Goal: Task Accomplishment & Management: Complete application form

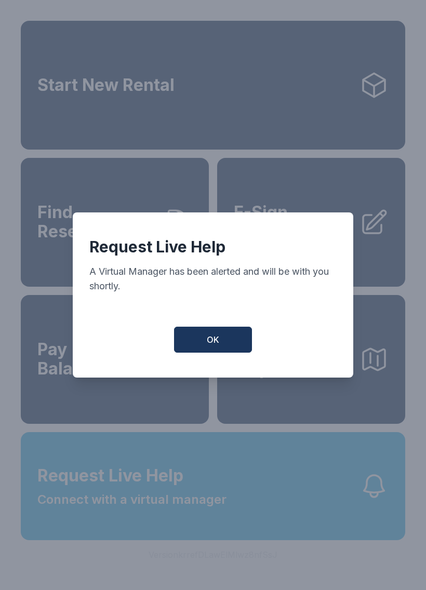
click at [217, 342] on span "OK" at bounding box center [213, 339] width 12 height 12
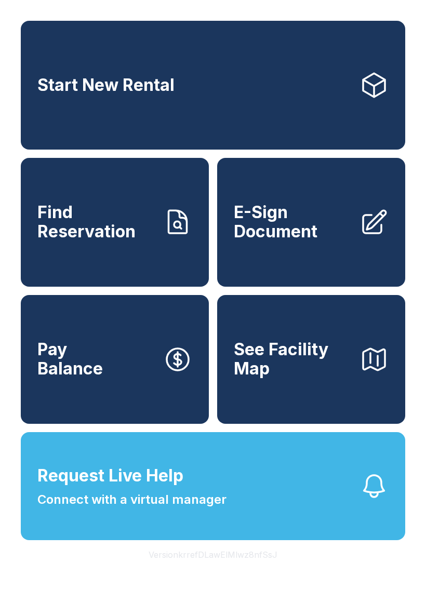
click at [155, 486] on span "Request Live Help" at bounding box center [110, 475] width 146 height 25
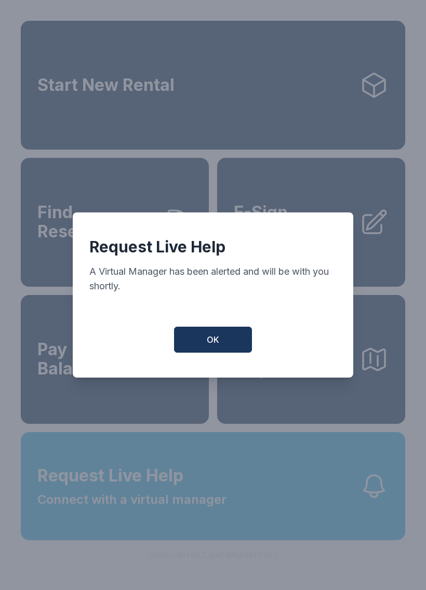
click at [217, 326] on div "Request Live Help A Virtual Manager has been alerted and will be with you short…" at bounding box center [213, 294] width 280 height 165
click at [212, 353] on button "OK" at bounding box center [213, 340] width 78 height 26
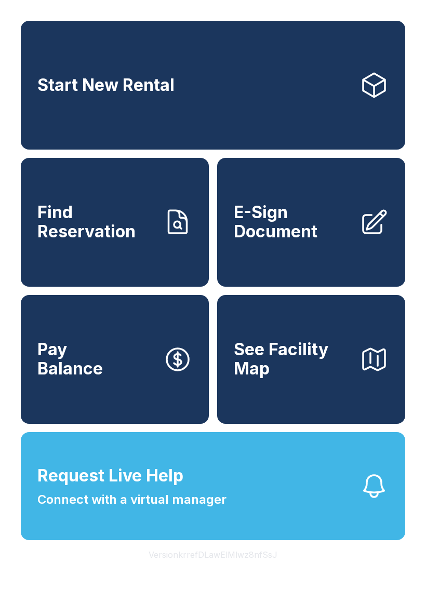
click at [307, 378] on span "See Facility Map" at bounding box center [292, 359] width 117 height 38
click at [296, 241] on span "E-Sign Document" at bounding box center [292, 222] width 117 height 38
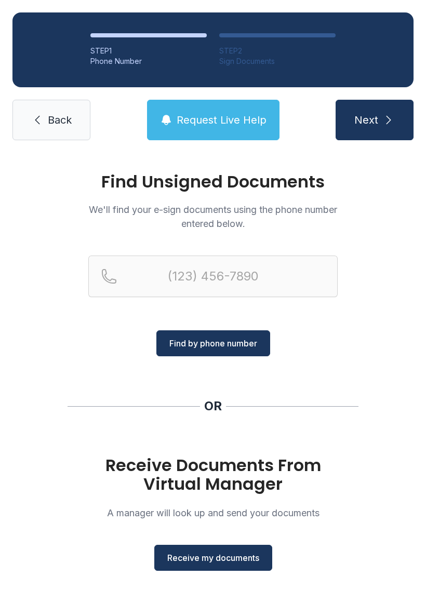
click at [209, 553] on span "Receive my documents" at bounding box center [213, 558] width 92 height 12
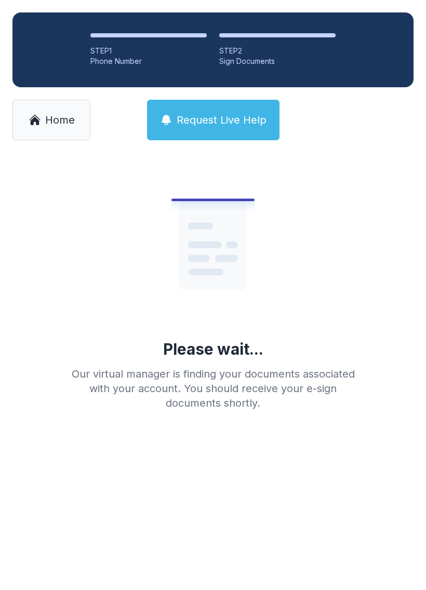
click at [41, 126] on link "Home" at bounding box center [51, 120] width 78 height 41
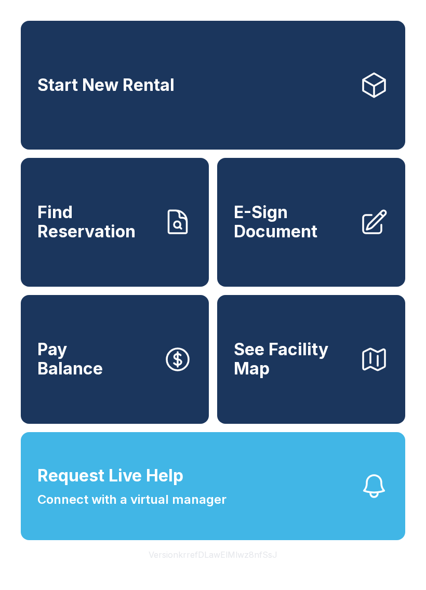
click at [314, 227] on span "E-Sign Document" at bounding box center [292, 222] width 117 height 38
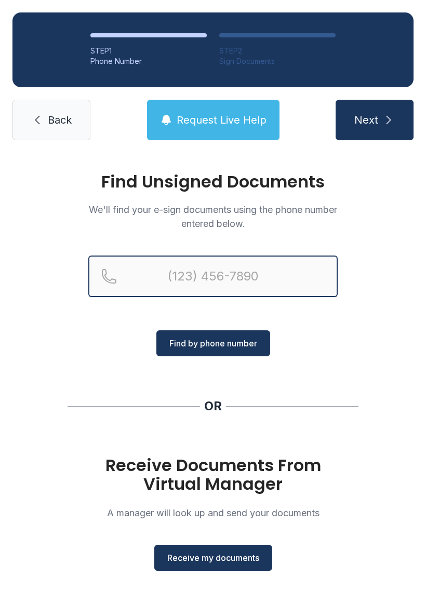
click at [204, 269] on input "Reservation phone number" at bounding box center [212, 277] width 249 height 42
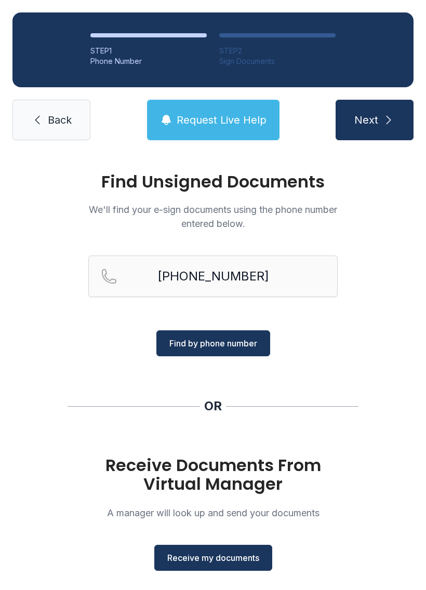
click at [387, 109] on button "Next" at bounding box center [375, 120] width 78 height 41
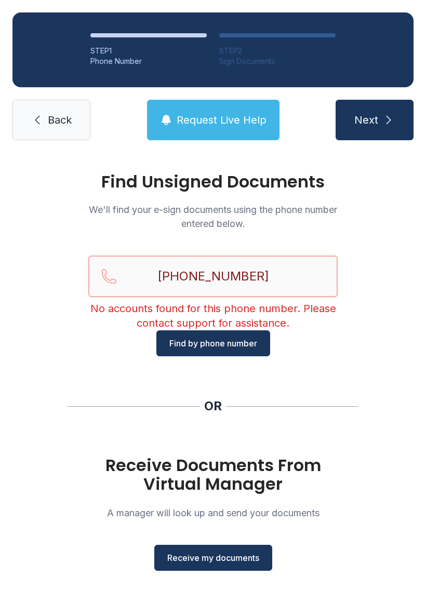
click at [270, 282] on input "[PHONE_NUMBER]" at bounding box center [212, 277] width 249 height 42
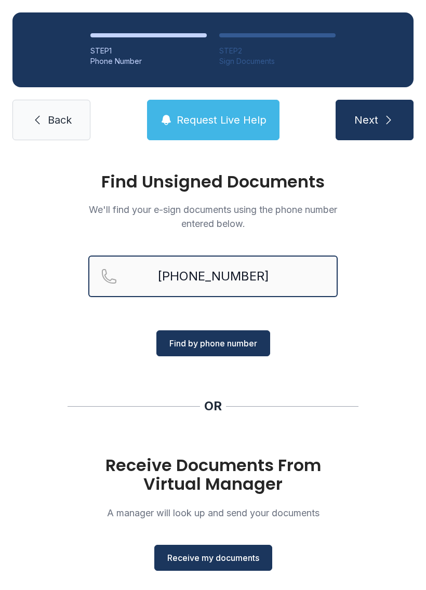
type input "[PHONE_NUMBER]"
click at [385, 128] on button "Next" at bounding box center [375, 120] width 78 height 41
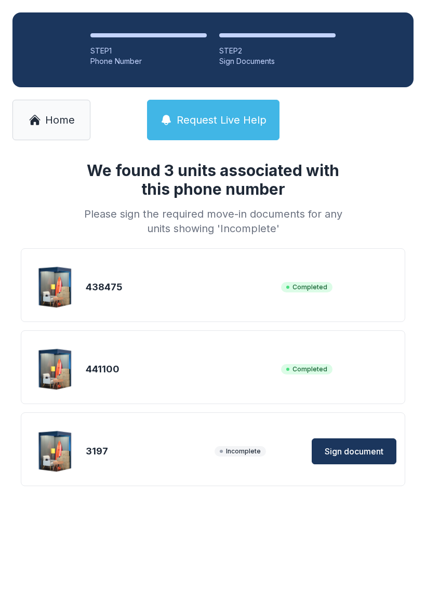
click at [361, 446] on span "Sign document" at bounding box center [354, 451] width 59 height 12
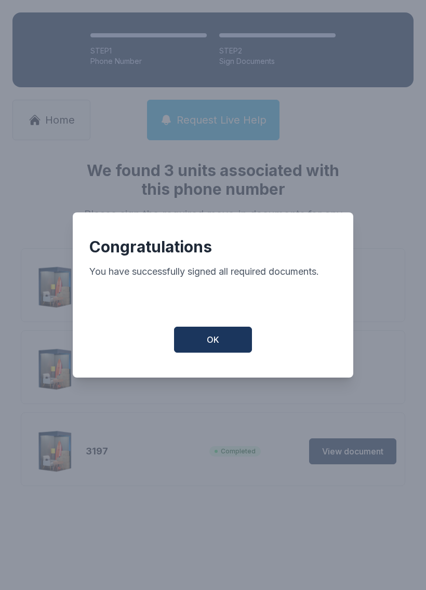
click at [221, 339] on button "OK" at bounding box center [213, 340] width 78 height 26
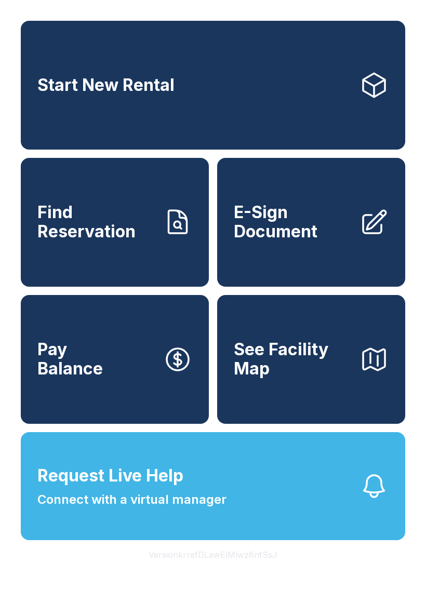
click at [202, 509] on span "Connect with a virtual manager" at bounding box center [131, 499] width 189 height 19
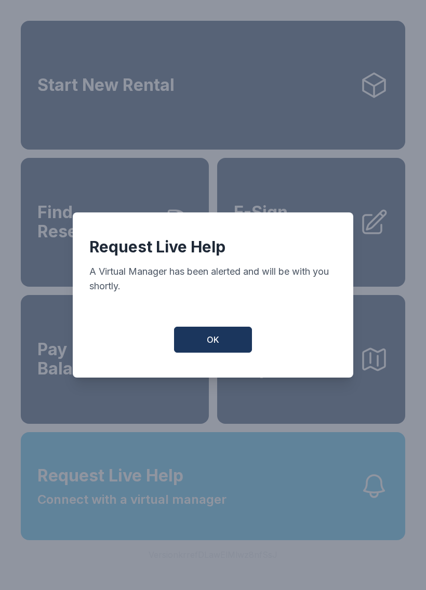
click at [207, 337] on button "OK" at bounding box center [213, 340] width 78 height 26
